Goal: Task Accomplishment & Management: Use online tool/utility

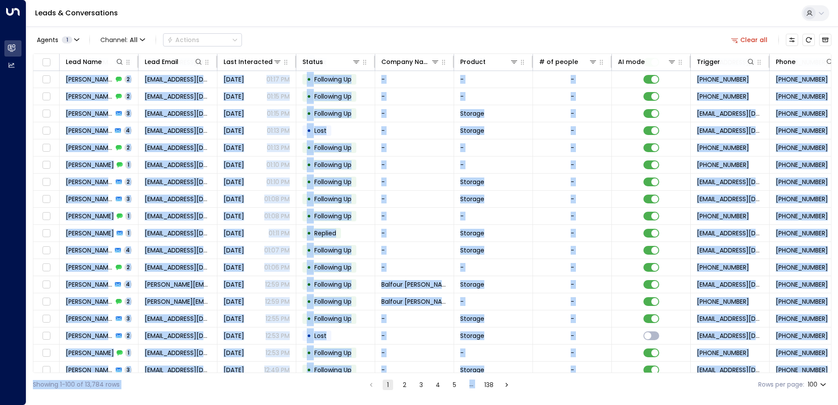
drag, startPoint x: 373, startPoint y: 372, endPoint x: 709, endPoint y: 379, distance: 336.2
click at [709, 379] on div "Agents 1 Channel: All Actions Clear all Lead Name Lead Email Last Interacted St…" at bounding box center [432, 211] width 798 height 370
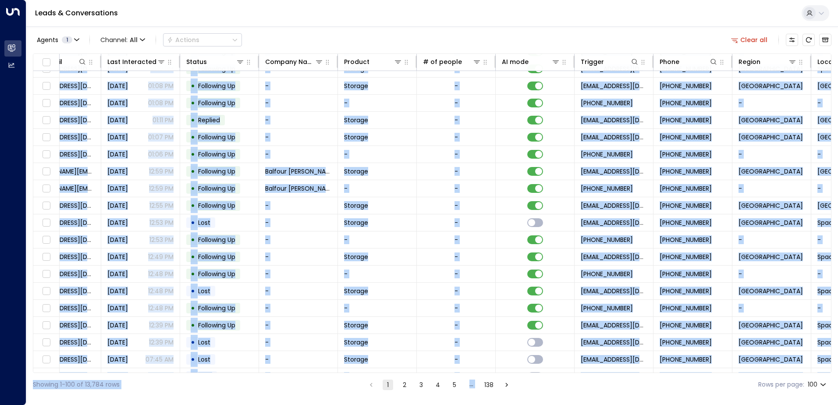
scroll to position [677, 179]
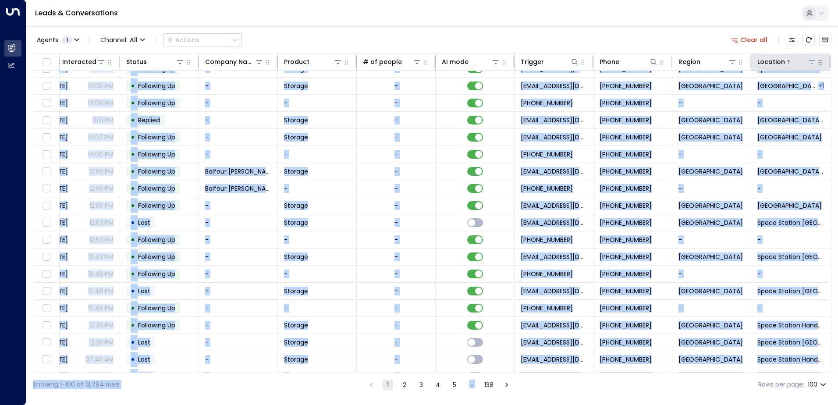
click at [808, 61] on icon at bounding box center [811, 61] width 7 height 7
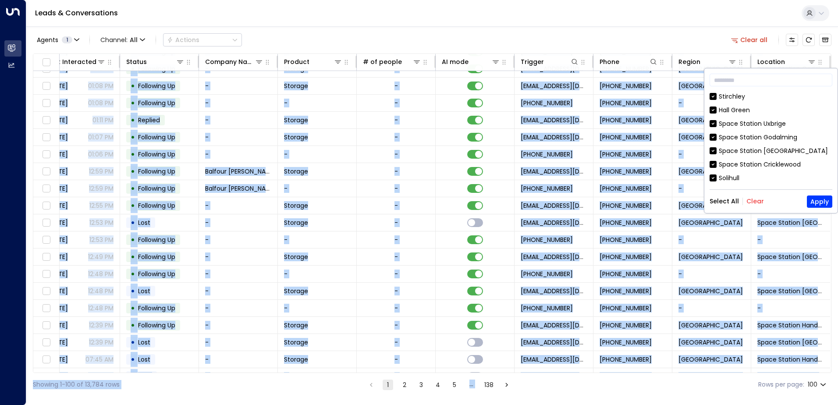
click at [751, 199] on button "Clear" at bounding box center [755, 201] width 18 height 7
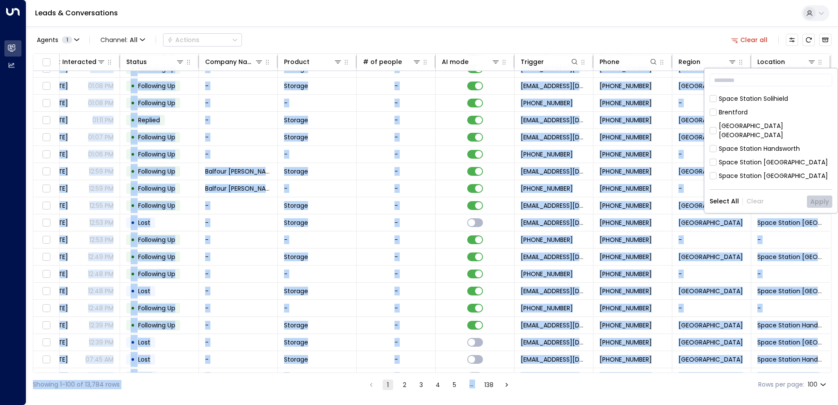
scroll to position [263, 0]
click at [815, 200] on button "Apply" at bounding box center [819, 201] width 25 height 12
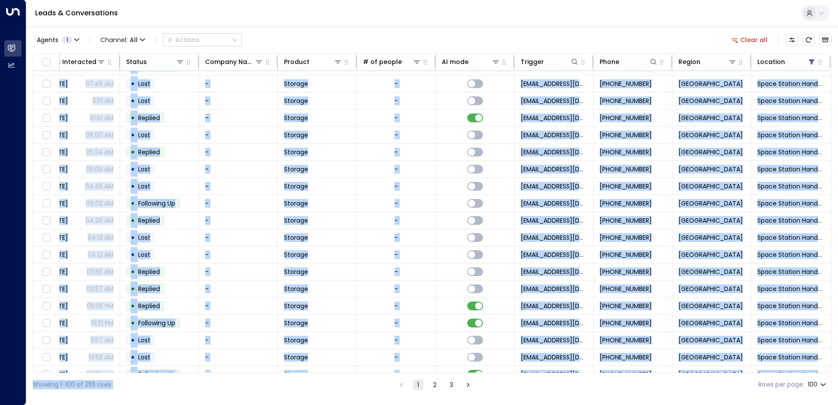
scroll to position [677, 179]
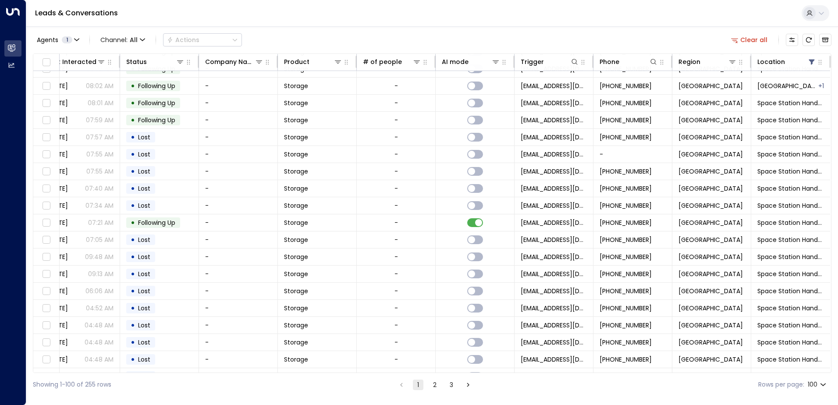
click at [670, 38] on div "Agents 1 Channel: All Actions Clear all" at bounding box center [432, 40] width 798 height 18
click at [470, 58] on div at bounding box center [484, 61] width 32 height 9
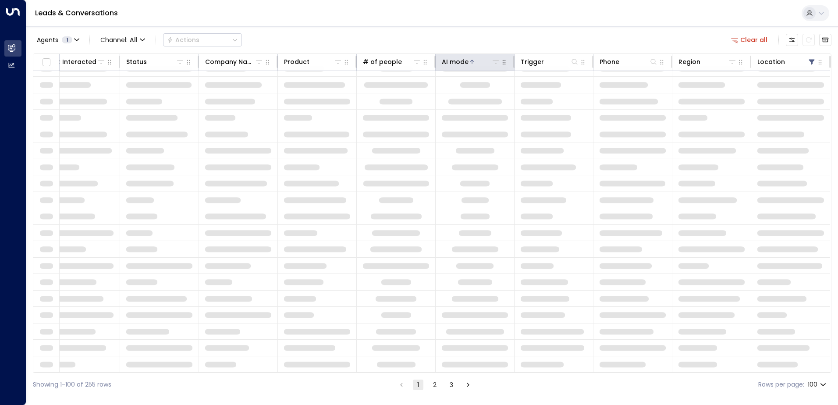
scroll to position [30, 179]
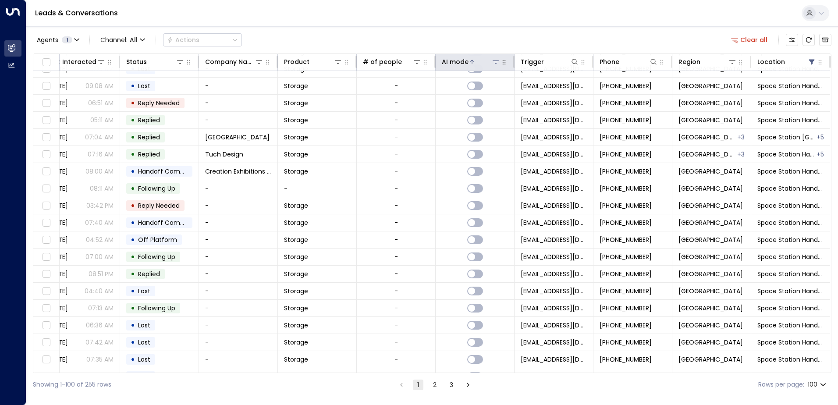
click at [469, 60] on icon at bounding box center [471, 61] width 5 height 5
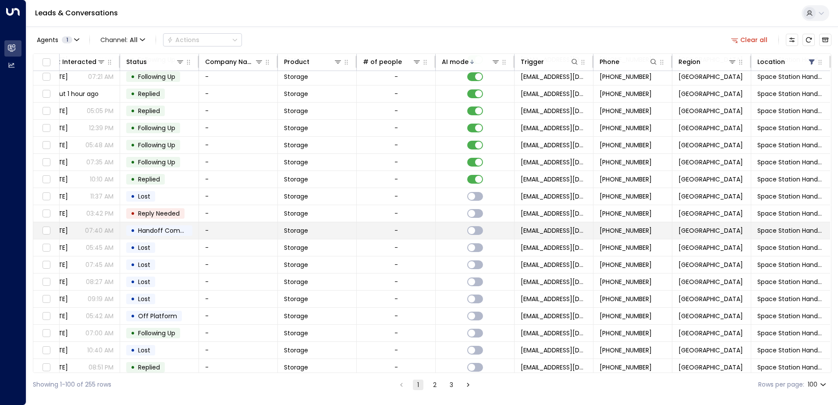
scroll to position [0, 179]
